Goal: Information Seeking & Learning: Learn about a topic

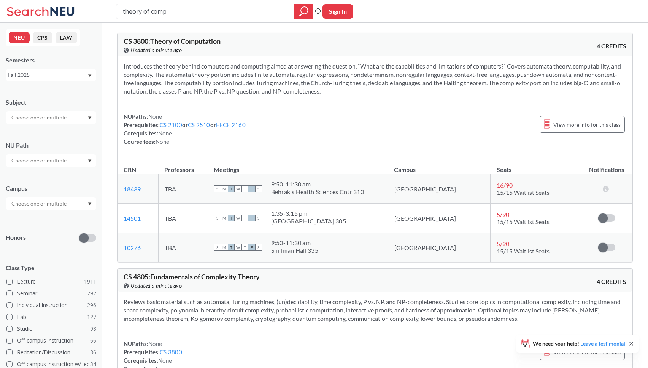
drag, startPoint x: 172, startPoint y: 14, endPoint x: 121, endPoint y: 8, distance: 51.2
click at [121, 8] on div "theory of comp" at bounding box center [214, 11] width 197 height 15
type input "software engineer"
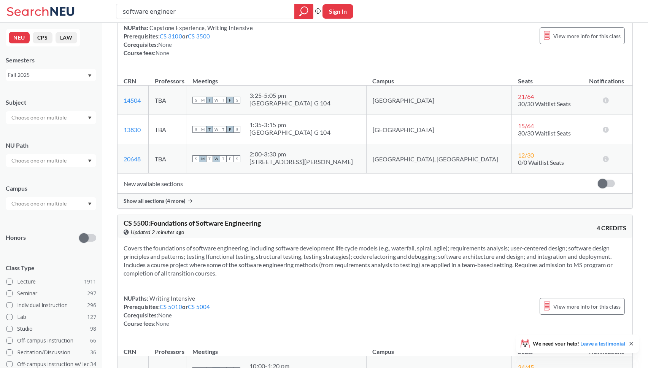
scroll to position [636, 0]
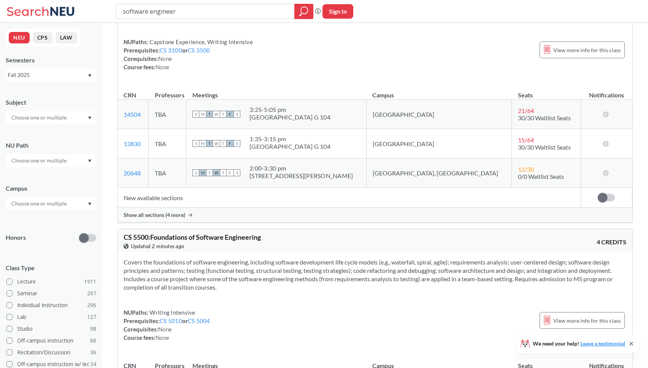
click at [179, 214] on span "Show all sections (4 more)" at bounding box center [155, 214] width 62 height 7
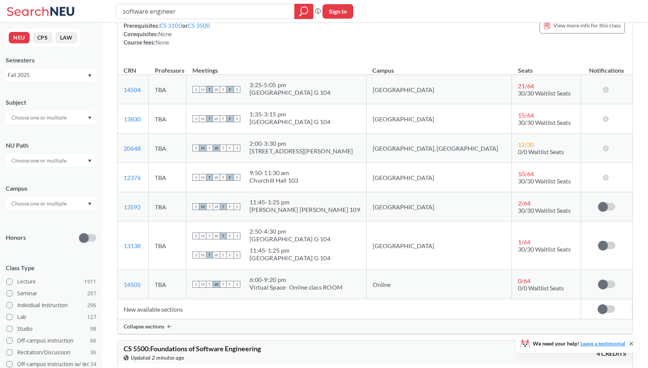
scroll to position [659, 0]
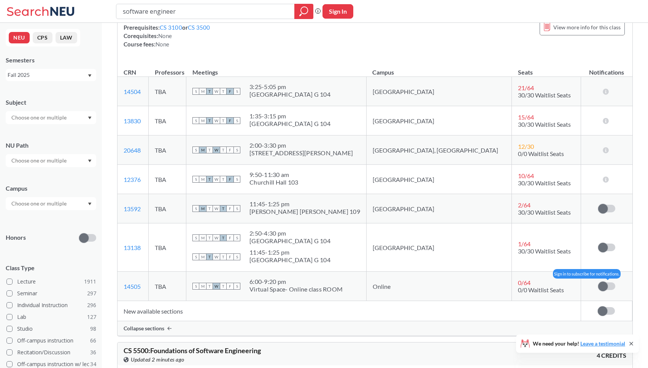
click at [601, 282] on span at bounding box center [603, 286] width 10 height 10
click at [598, 282] on input "checkbox" at bounding box center [598, 282] width 0 height 0
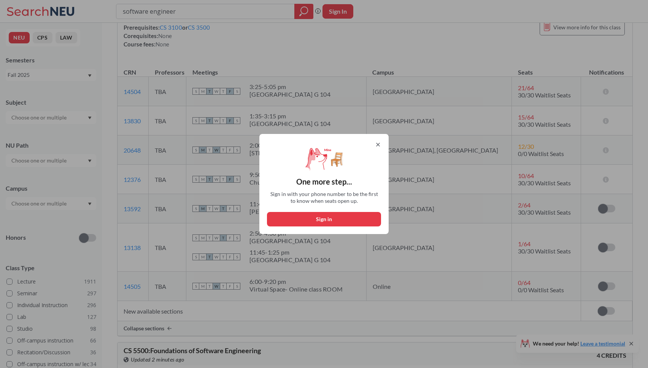
click at [336, 217] on button "Sign in" at bounding box center [324, 219] width 114 height 14
select select "US"
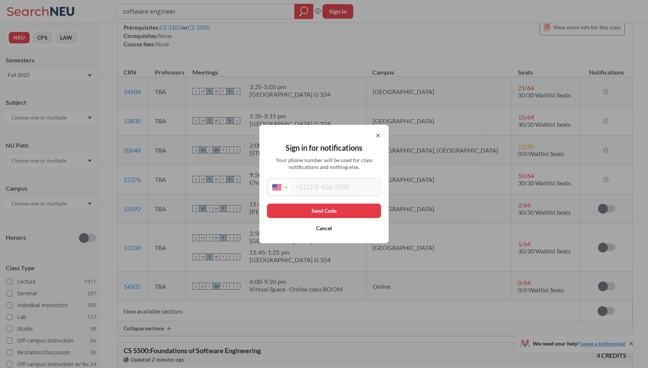
click at [294, 178] on div "International [GEOGRAPHIC_DATA] [GEOGRAPHIC_DATA] [GEOGRAPHIC_DATA] [GEOGRAPHIC…" at bounding box center [324, 187] width 114 height 18
click at [297, 190] on input "tel" at bounding box center [334, 187] width 89 height 14
type input "[PHONE_NUMBER]"
click at [342, 204] on button "Send Code" at bounding box center [324, 210] width 114 height 14
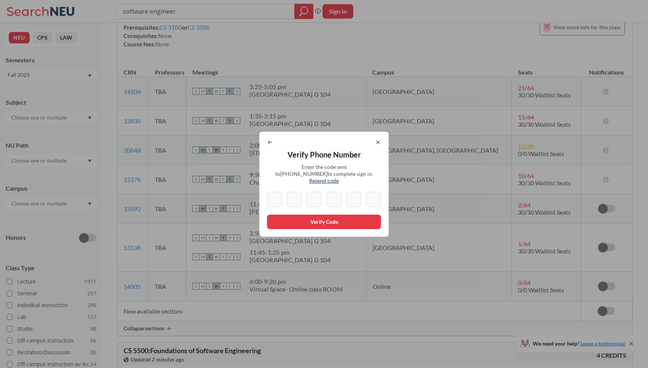
type input "6"
type input "5"
type input "3"
type input "5"
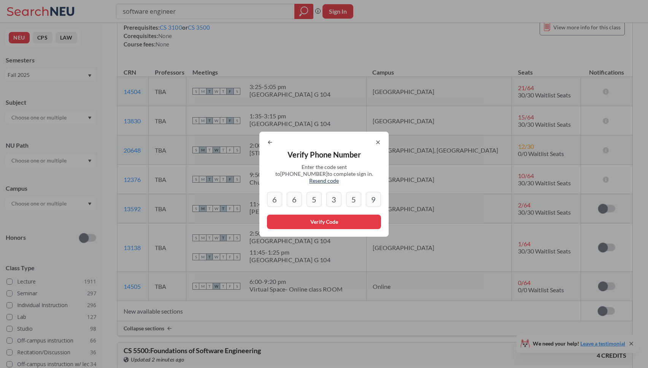
type input "9"
click at [360, 220] on button "Verify Code" at bounding box center [324, 221] width 114 height 14
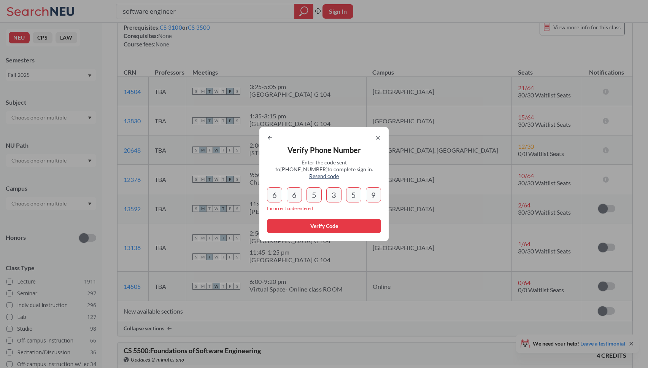
click at [335, 190] on input "3" at bounding box center [333, 194] width 15 height 15
type input "3"
click at [377, 192] on input "9" at bounding box center [373, 194] width 15 height 15
type input "9"
click at [378, 140] on icon at bounding box center [378, 138] width 6 height 6
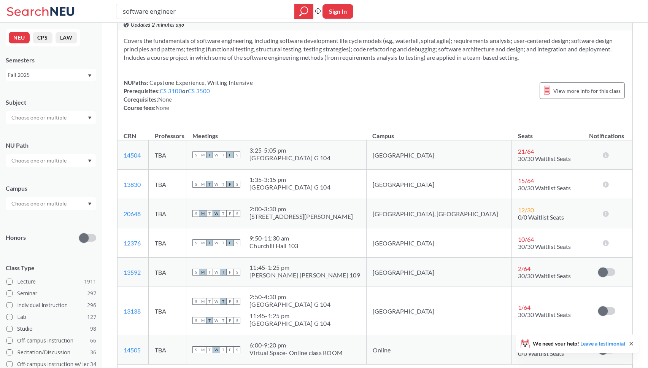
scroll to position [650, 0]
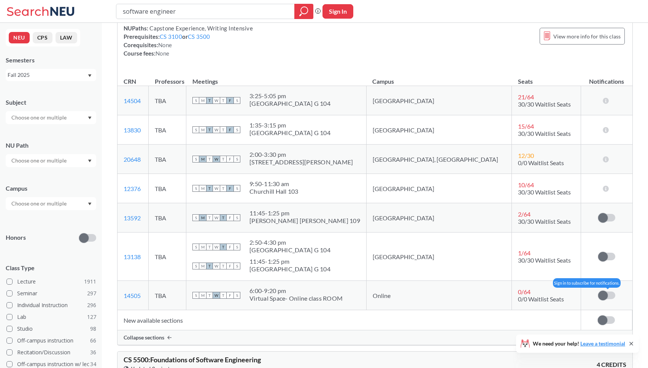
click at [606, 296] on span at bounding box center [603, 295] width 10 height 10
click at [598, 291] on input "checkbox" at bounding box center [598, 291] width 0 height 0
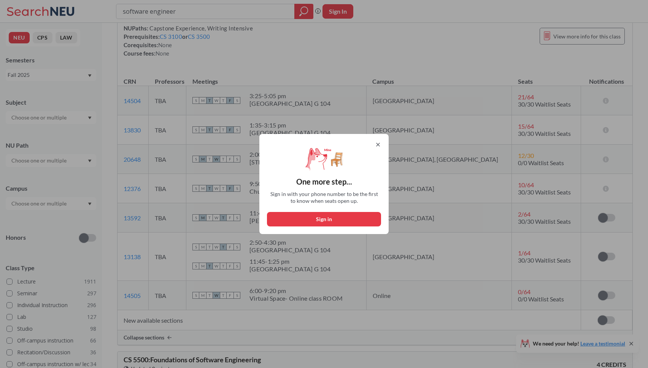
click at [324, 214] on button "Sign in" at bounding box center [324, 219] width 114 height 14
select select "US"
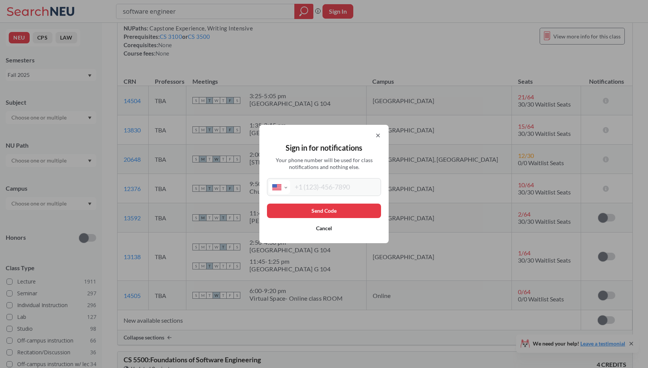
click at [320, 185] on input "tel" at bounding box center [334, 187] width 89 height 14
type input "[PHONE_NUMBER]"
click at [350, 210] on button "Send Code" at bounding box center [324, 210] width 114 height 14
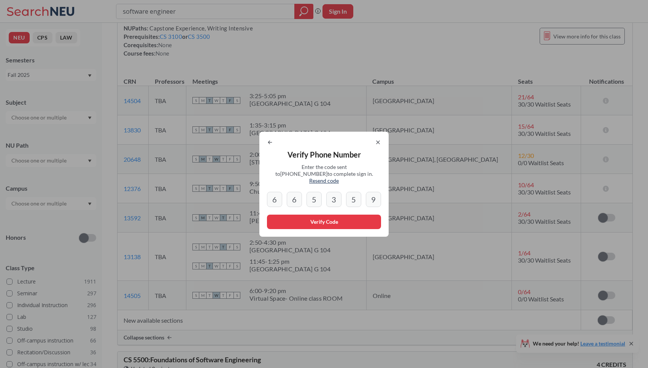
click at [277, 195] on input "6" at bounding box center [274, 199] width 15 height 15
type input "6"
drag, startPoint x: 372, startPoint y: 195, endPoint x: 342, endPoint y: 193, distance: 29.7
click at [342, 193] on div "6 6 5 3 5 9" at bounding box center [324, 199] width 114 height 15
drag, startPoint x: 342, startPoint y: 193, endPoint x: 314, endPoint y: 192, distance: 28.2
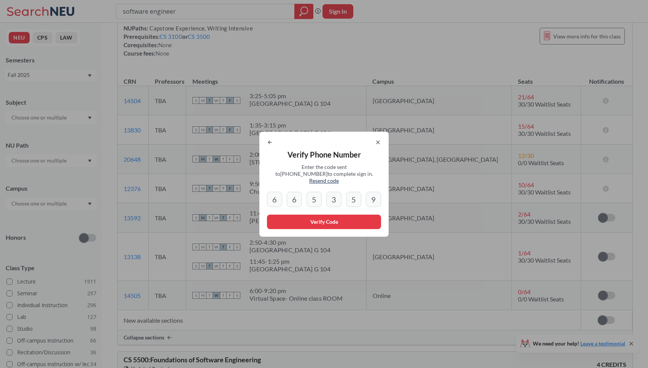
click at [322, 192] on div "6 6 5 3 5 9" at bounding box center [324, 199] width 114 height 15
click at [380, 145] on icon at bounding box center [378, 142] width 6 height 6
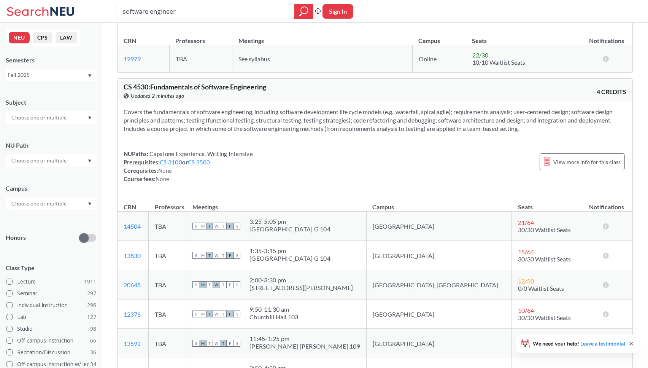
scroll to position [524, 0]
click at [54, 162] on input "text" at bounding box center [40, 160] width 64 height 9
click at [51, 198] on span "Societies/Institutions" at bounding box center [35, 198] width 51 height 8
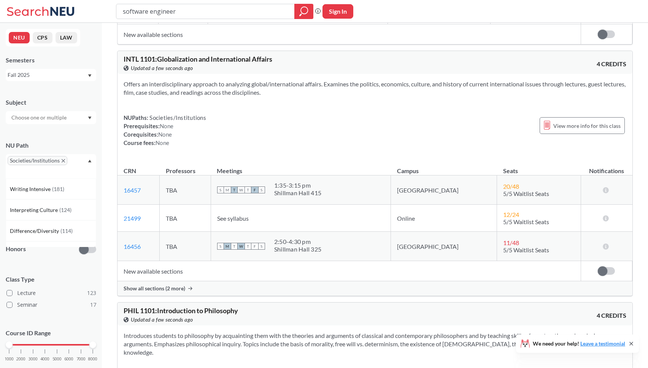
scroll to position [1025, 0]
click at [183, 287] on span "Show all sections (2 more)" at bounding box center [155, 289] width 62 height 7
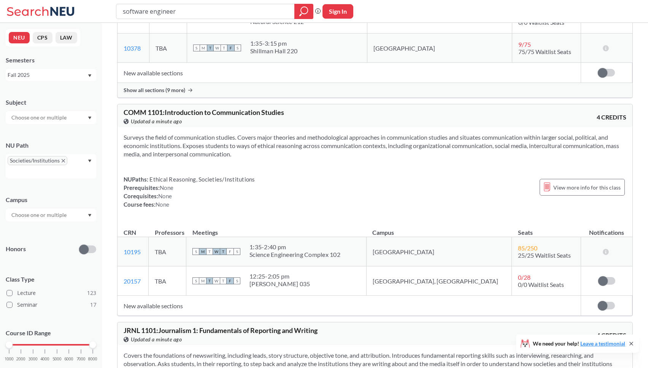
scroll to position [1732, 0]
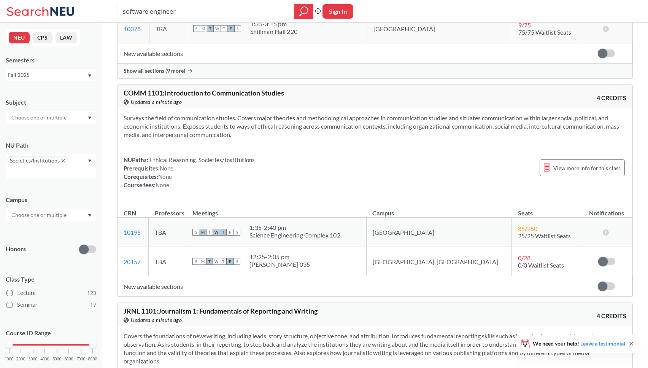
click at [60, 159] on span "Societies/Institutions" at bounding box center [38, 160] width 60 height 9
click at [64, 162] on icon "X to remove pill" at bounding box center [63, 160] width 3 height 3
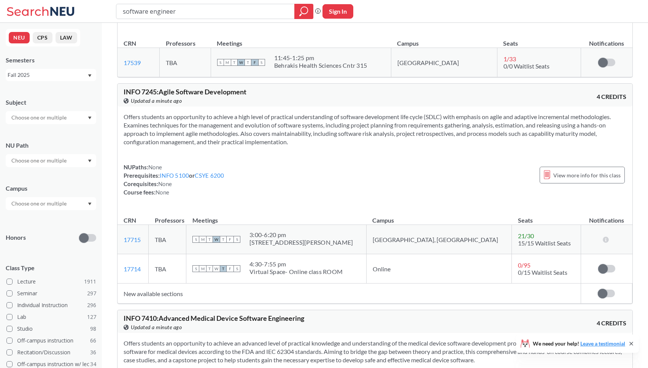
scroll to position [1600, 0]
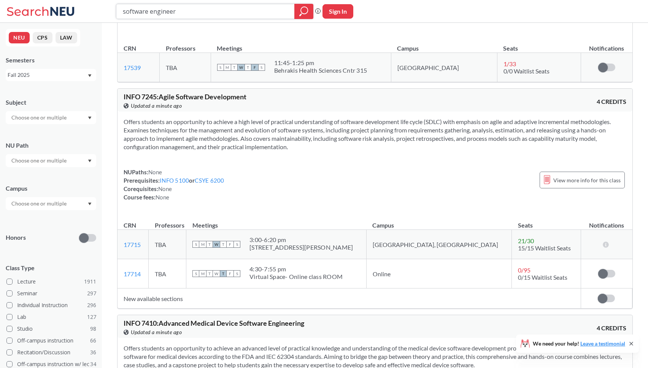
drag, startPoint x: 186, startPoint y: 11, endPoint x: 85, endPoint y: 9, distance: 101.5
click at [85, 9] on div "software engineer Phrase search guarantees the exact search appears in the resu…" at bounding box center [324, 11] width 648 height 23
type input "intro to musc"
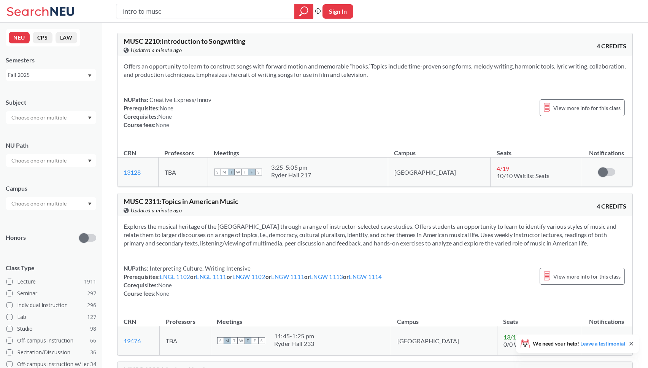
drag, startPoint x: 172, startPoint y: 8, endPoint x: 70, endPoint y: 7, distance: 101.9
click at [70, 7] on div "intro to musc Phrase search guarantees the exact search appears in the results.…" at bounding box center [324, 11] width 648 height 23
type input "music in everyday"
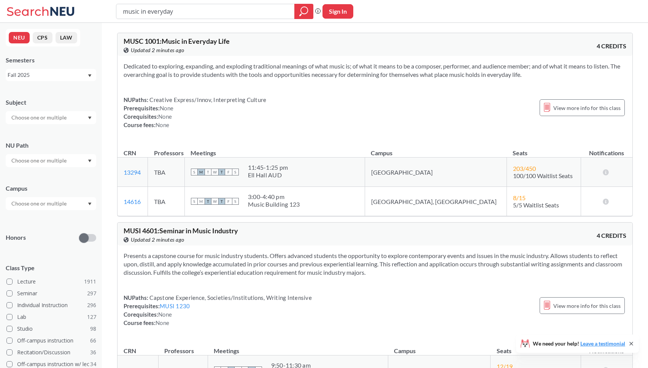
click at [86, 159] on div at bounding box center [51, 160] width 90 height 13
click at [43, 189] on span "Creative Express/Innov" at bounding box center [38, 190] width 56 height 8
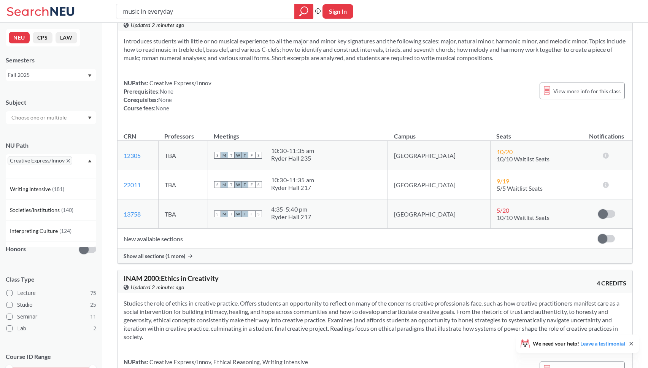
scroll to position [1468, 0]
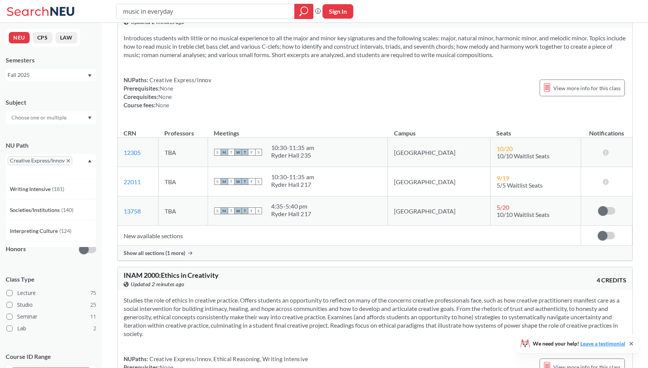
click at [172, 254] on span "Show all sections (1 more)" at bounding box center [155, 252] width 62 height 7
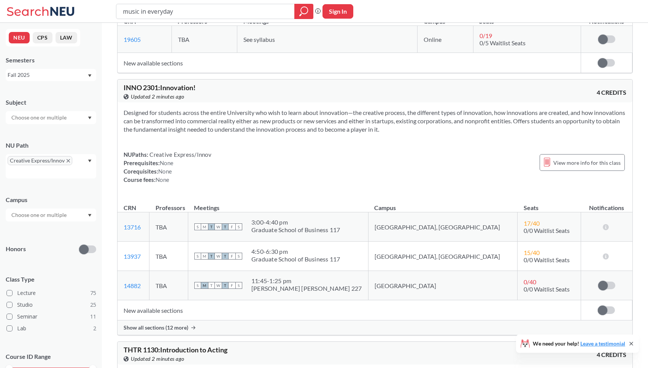
scroll to position [2427, 0]
click at [170, 326] on span "Show all sections (12 more)" at bounding box center [156, 326] width 65 height 7
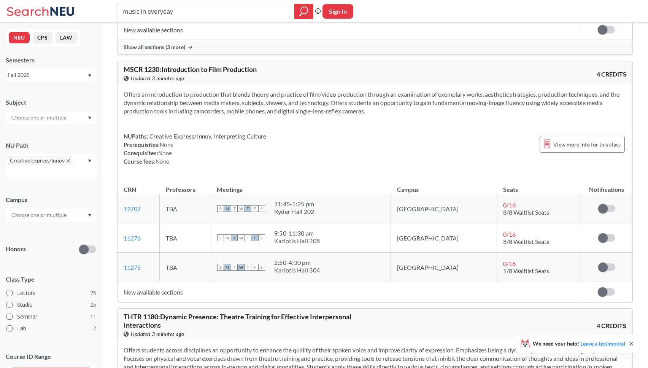
scroll to position [4304, 0]
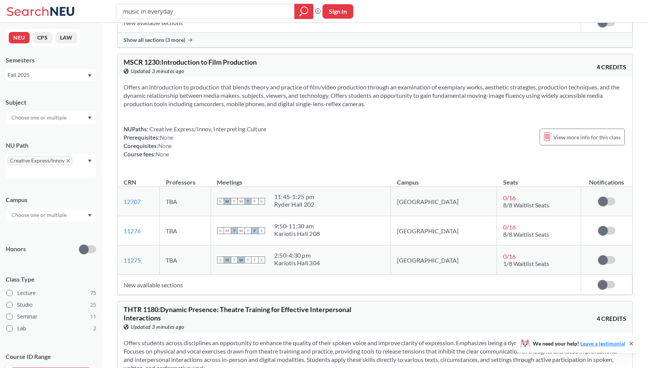
click at [159, 286] on td "New available sections" at bounding box center [348, 284] width 463 height 20
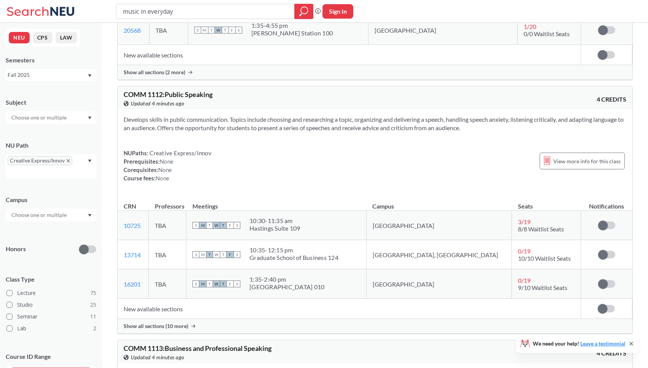
scroll to position [6435, 0]
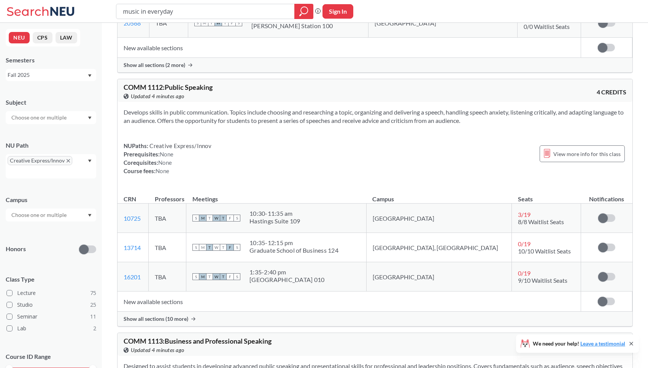
click at [179, 315] on span "Show all sections (10 more)" at bounding box center [156, 318] width 65 height 7
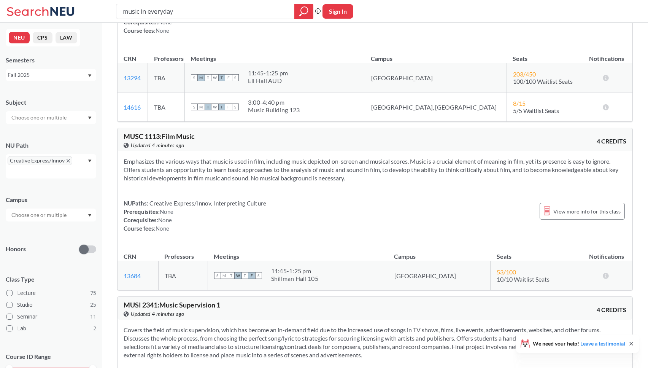
scroll to position [0, 0]
